Goal: Transaction & Acquisition: Purchase product/service

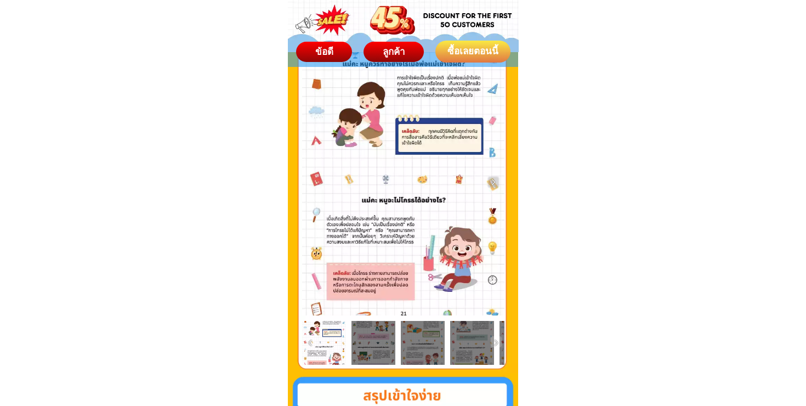
scroll to position [1852, 0]
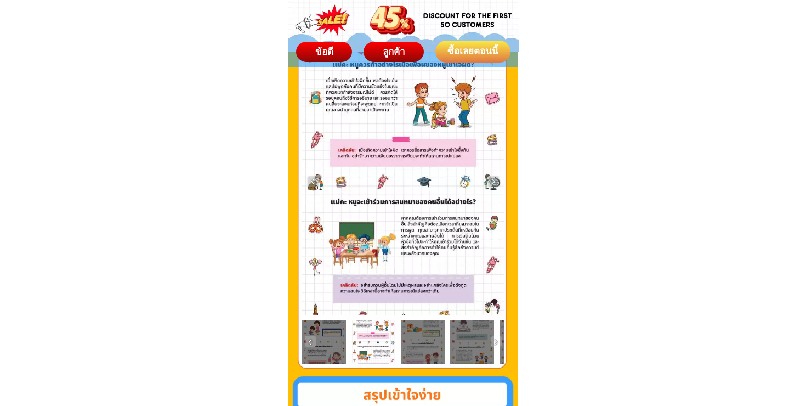
click at [434, 338] on div at bounding box center [423, 342] width 44 height 44
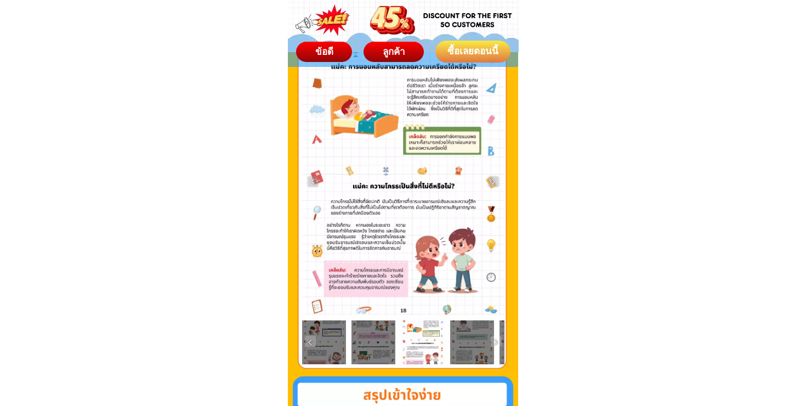
click at [458, 346] on div at bounding box center [472, 342] width 44 height 44
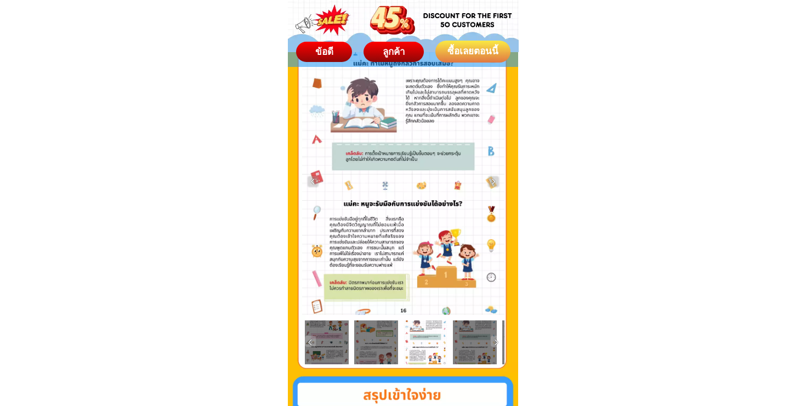
click at [458, 346] on div at bounding box center [475, 342] width 44 height 44
click at [466, 347] on div at bounding box center [475, 342] width 44 height 44
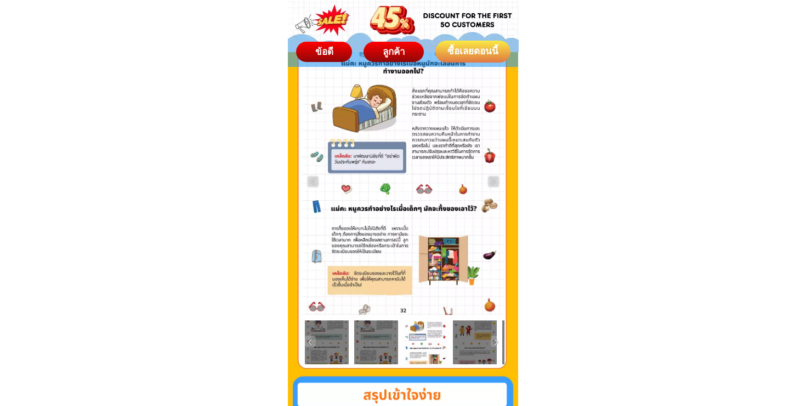
click at [466, 347] on div at bounding box center [475, 342] width 44 height 44
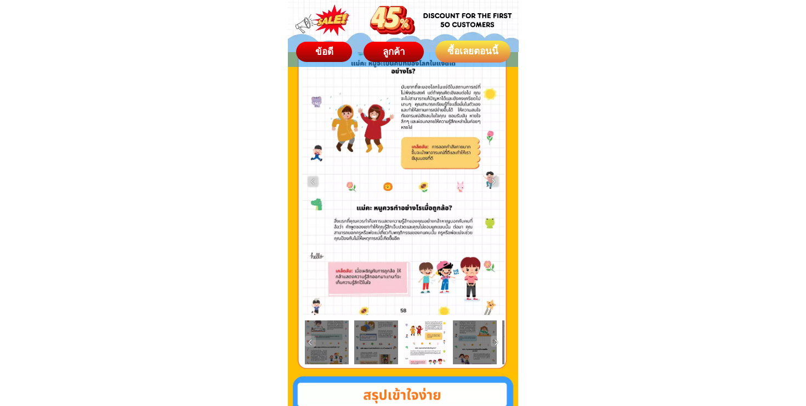
click at [466, 347] on div at bounding box center [475, 342] width 44 height 44
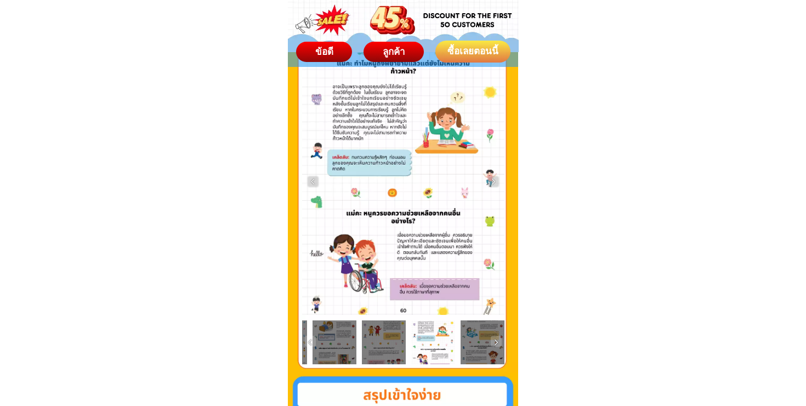
click at [466, 347] on div at bounding box center [483, 342] width 44 height 44
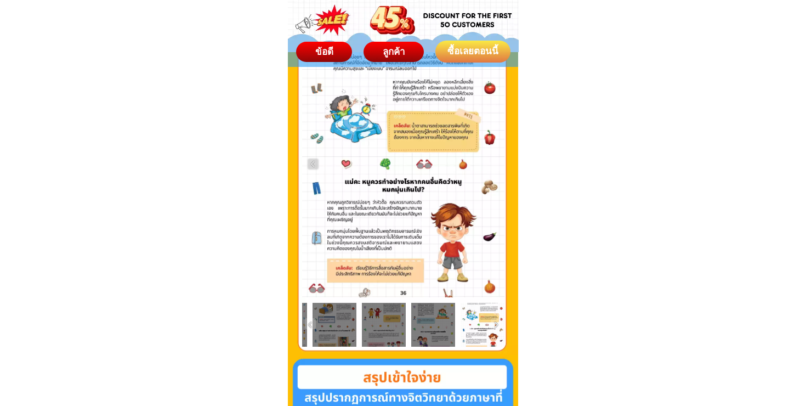
scroll to position [1877, 0]
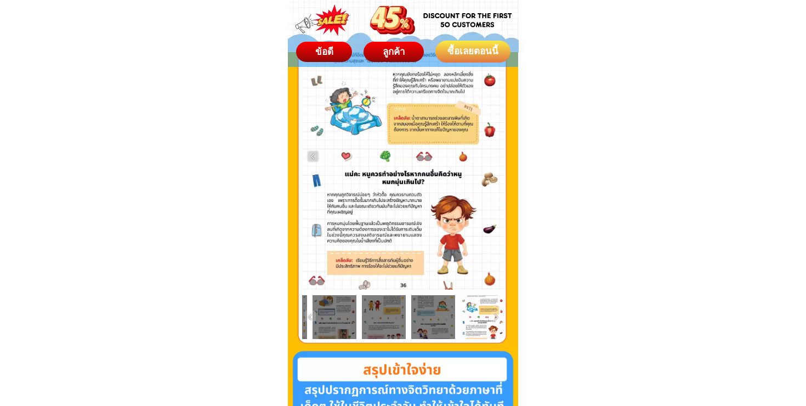
click at [442, 315] on div at bounding box center [433, 317] width 44 height 44
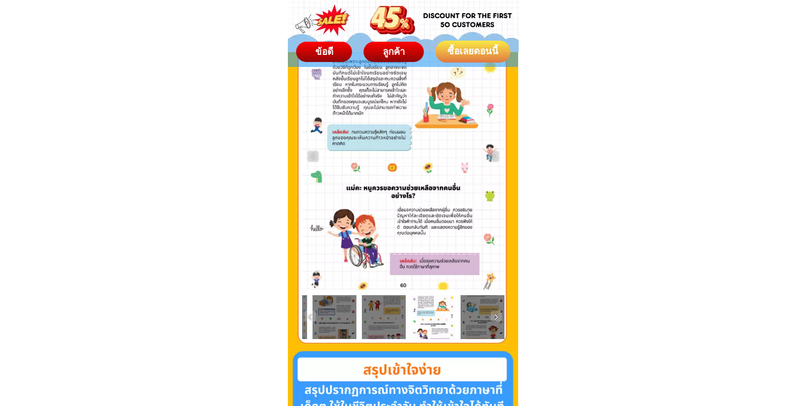
click at [403, 315] on div at bounding box center [384, 317] width 44 height 44
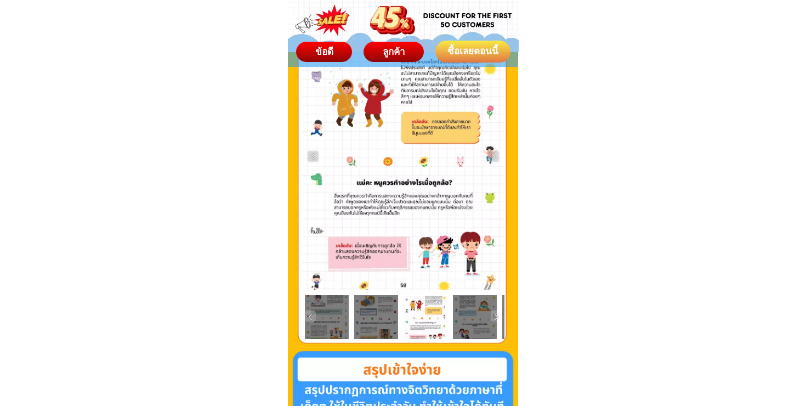
click at [371, 316] on div at bounding box center [376, 317] width 44 height 44
click at [333, 315] on div at bounding box center [327, 317] width 44 height 44
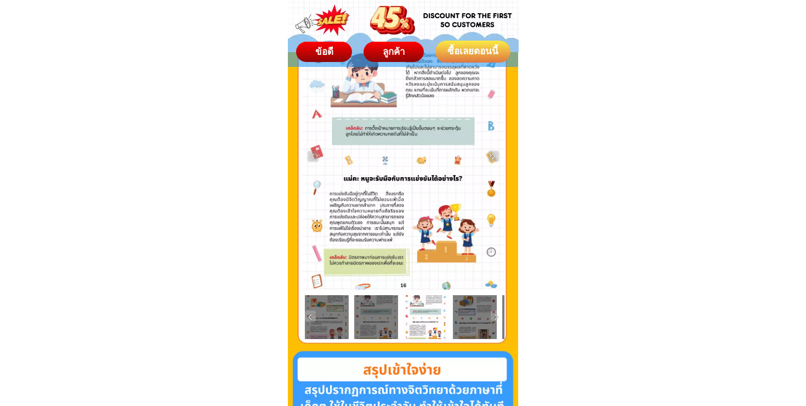
click at [329, 321] on div at bounding box center [327, 317] width 44 height 44
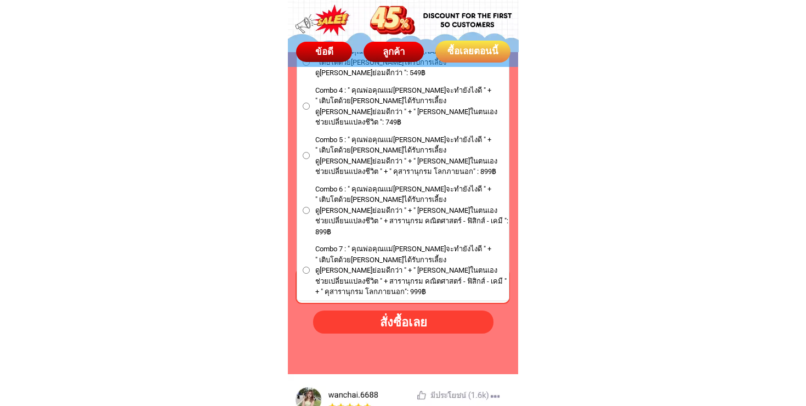
scroll to position [6510, 0]
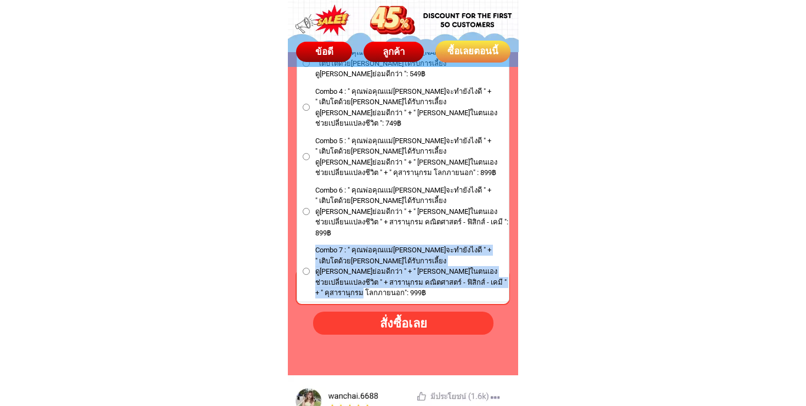
drag, startPoint x: 452, startPoint y: 248, endPoint x: 312, endPoint y: 219, distance: 143.5
click at [312, 245] on label "Combo 7 : " คุณพ่อคุณแม่[PERSON_NAME]จะทำยังไงดี " + " เติบโตด้วย[PERSON_NAME]ไ…" at bounding box center [403, 272] width 212 height 54
copy span "Combo 7 : " คุณพ่อคุณแม่[PERSON_NAME]จะทำยังไงดี " + " เติบโตด้วย[PERSON_NAME]ไ…"
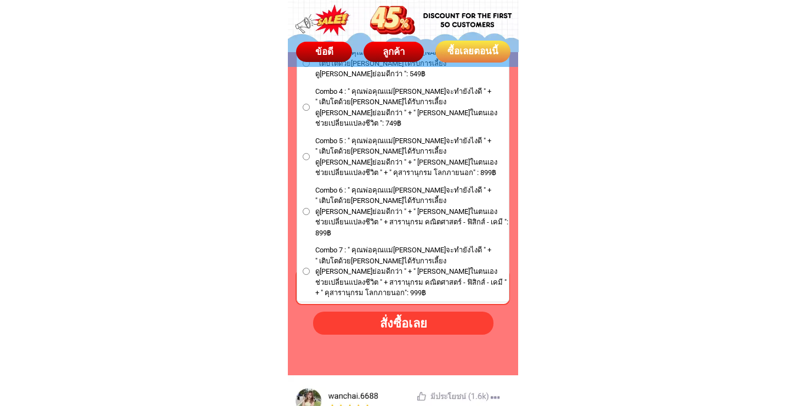
click at [484, 203] on span "Combo 6 : " คุณพ่อคุณแม่[PERSON_NAME]จะทำยังไงดี " + " เติบโตด้วย[PERSON_NAME]ไ…" at bounding box center [412, 212] width 194 height 54
click at [310, 208] on input "Combo 6 : " คุณพ่อคุณแม่[PERSON_NAME]จะทำยังไงดี " + " เติบโตด้วย[PERSON_NAME]ไ…" at bounding box center [306, 211] width 7 height 7
radio input "true"
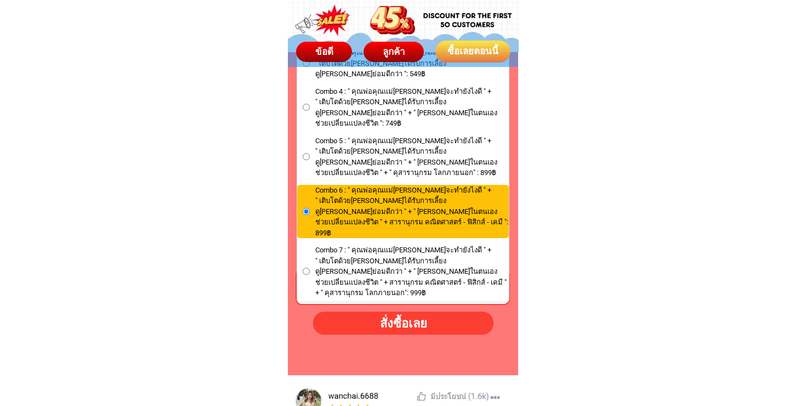
scroll to position [6531, 0]
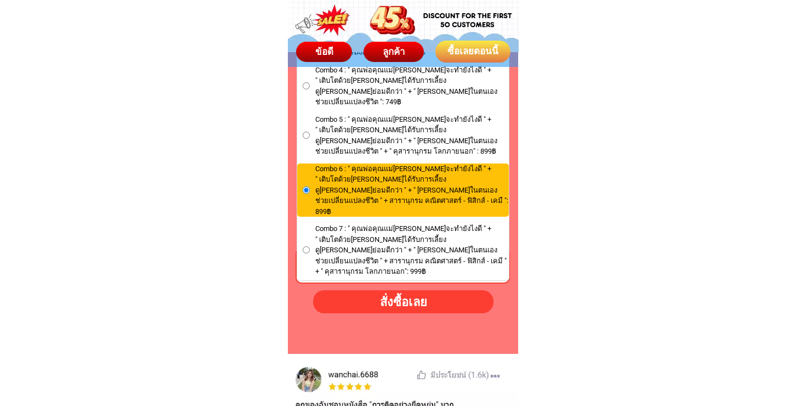
click at [305, 223] on label "Combo 7 : " คุณพ่อคุณแม่[PERSON_NAME]จะทำยังไงดี " + " เติบโตด้วย[PERSON_NAME]ไ…" at bounding box center [403, 250] width 212 height 54
click at [305, 246] on input "Combo 7 : " คุณพ่อคุณแม่[PERSON_NAME]จะทำยังไงดี " + " เติบโตด้วย[PERSON_NAME]ไ…" at bounding box center [306, 249] width 7 height 7
radio input "true"
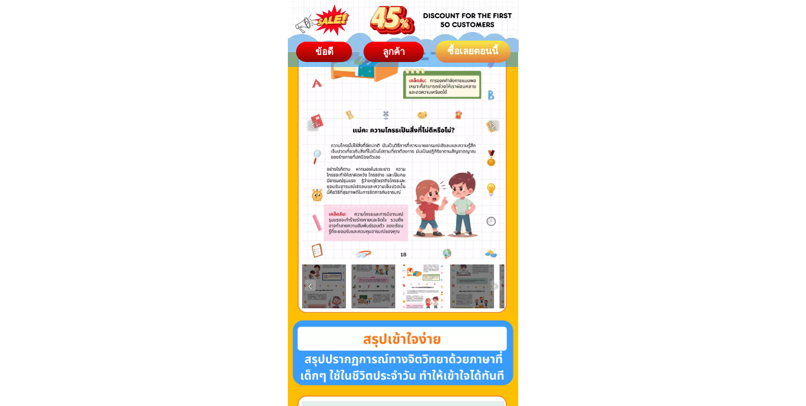
scroll to position [1922, 0]
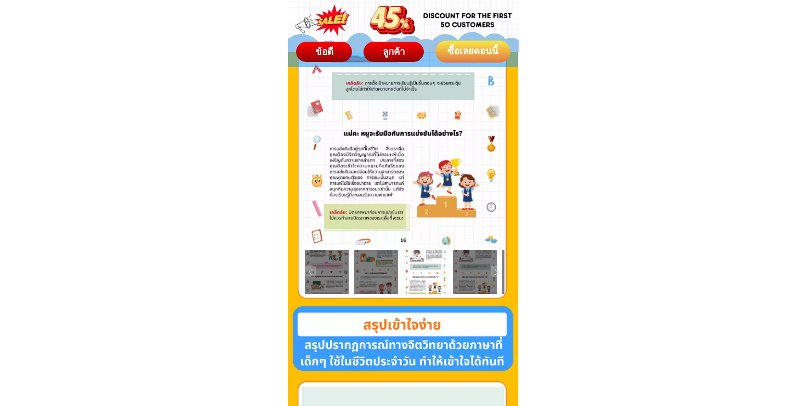
click at [460, 271] on div at bounding box center [475, 272] width 44 height 44
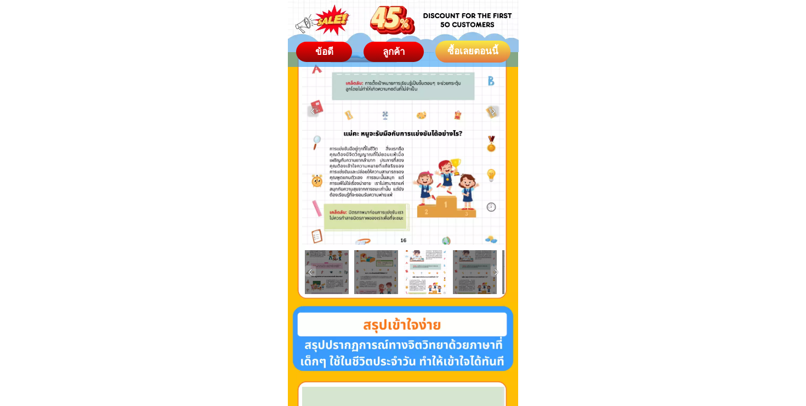
click at [466, 272] on div at bounding box center [475, 272] width 44 height 44
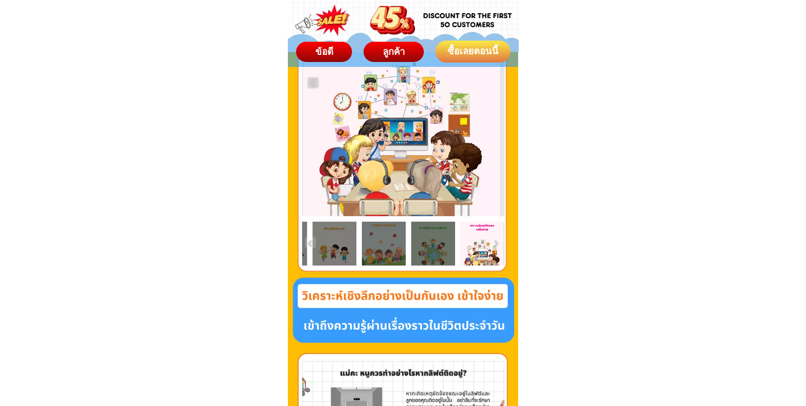
scroll to position [2222, 0]
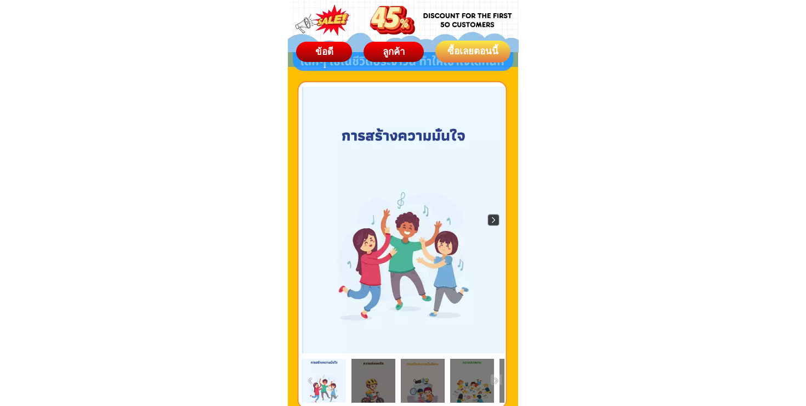
click at [490, 220] on img at bounding box center [493, 219] width 11 height 11
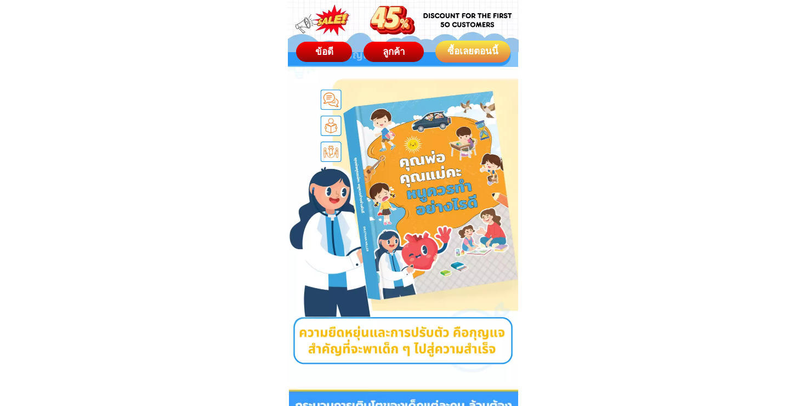
scroll to position [96, 0]
